Goal: Transaction & Acquisition: Purchase product/service

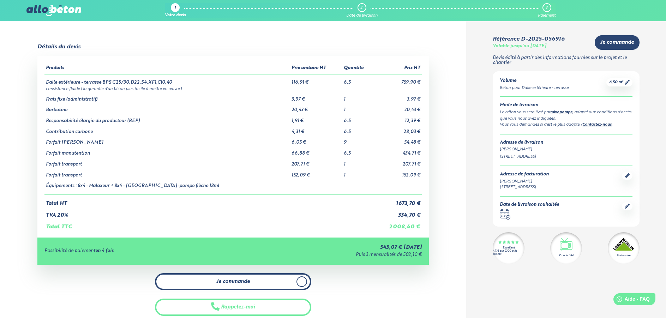
click at [223, 280] on span "Je commande" at bounding box center [233, 282] width 34 height 6
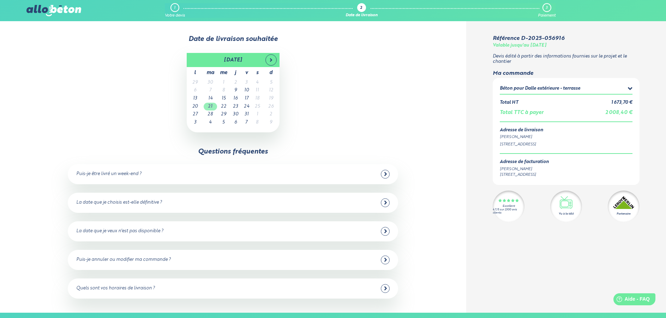
click at [212, 107] on td "21" at bounding box center [210, 107] width 13 height 8
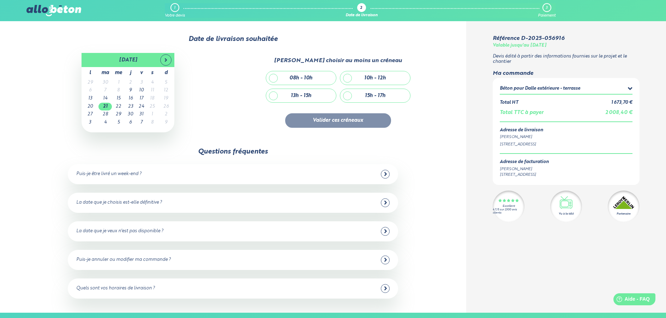
click at [289, 78] on div "08h - 10h" at bounding box center [301, 77] width 70 height 13
checkbox input "true"
click at [333, 119] on button "Valider ces créneaux" at bounding box center [338, 120] width 106 height 14
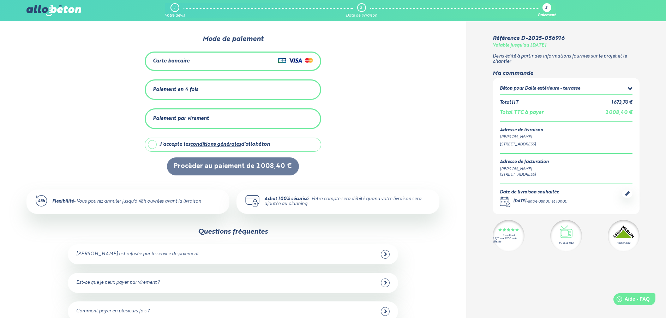
click at [153, 144] on label "J'accepte les conditions générales d'allobéton" at bounding box center [233, 145] width 176 height 14
checkbox input "true"
click at [179, 60] on div "Carte bancaire" at bounding box center [171, 61] width 37 height 6
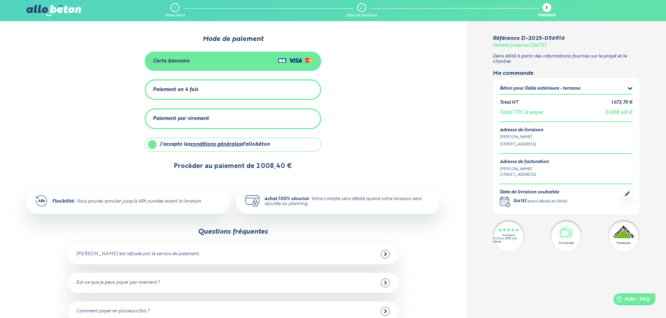
click at [265, 166] on button "Procèder au paiement de 2 008,40 €" at bounding box center [233, 166] width 132 height 18
